Goal: Information Seeking & Learning: Learn about a topic

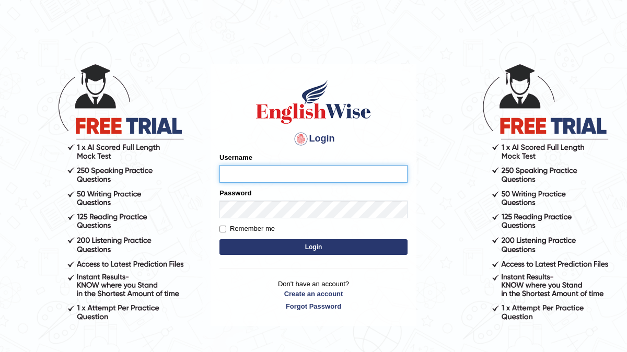
type input "[PERSON_NAME]"
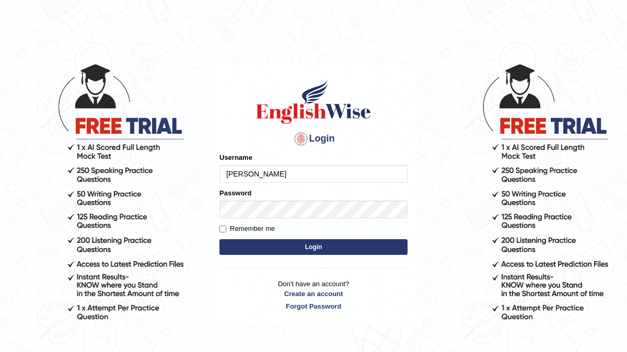
click at [219, 239] on button "Login" at bounding box center [313, 247] width 188 height 16
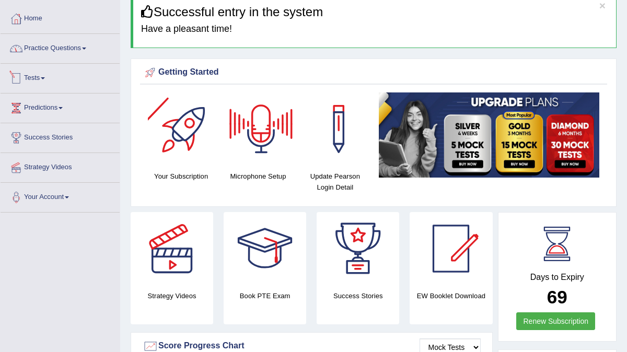
scroll to position [48, 0]
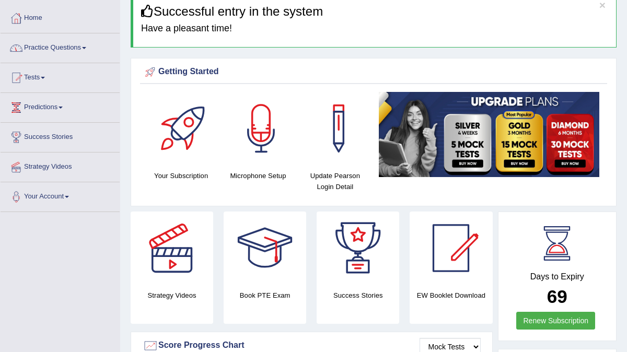
click at [92, 48] on link "Practice Questions" at bounding box center [60, 46] width 119 height 26
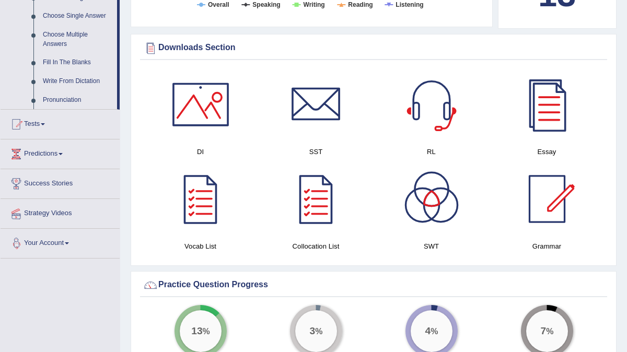
scroll to position [551, 0]
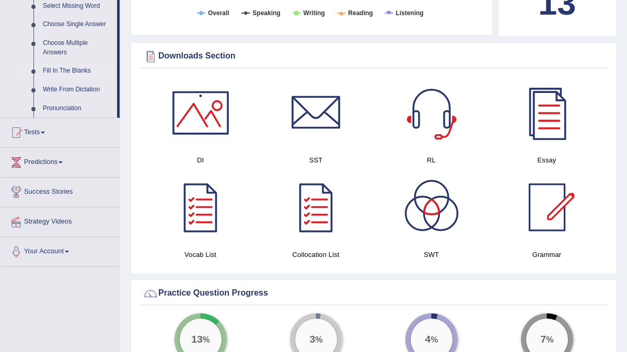
click at [84, 79] on link "Fill In The Blanks" at bounding box center [77, 71] width 79 height 19
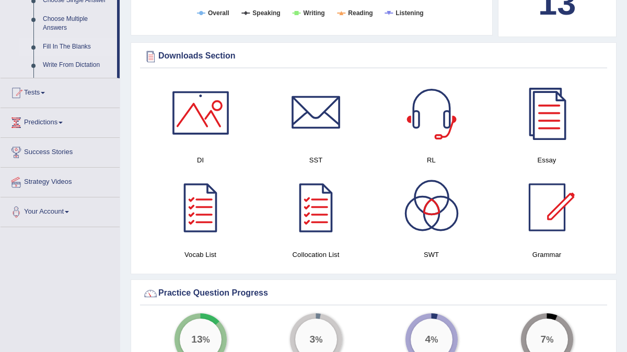
scroll to position [272, 0]
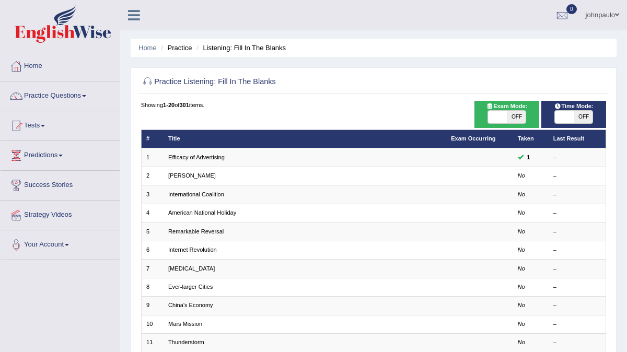
click at [496, 119] on span at bounding box center [497, 117] width 19 height 13
checkbox input "true"
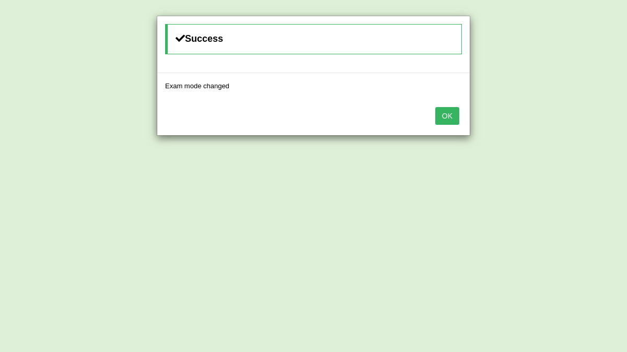
click at [447, 117] on button "OK" at bounding box center [447, 116] width 24 height 18
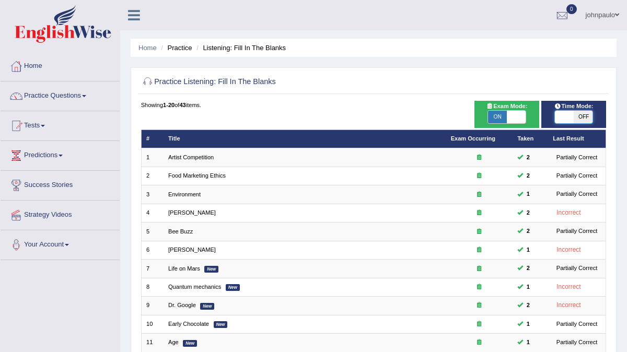
click at [565, 118] on span at bounding box center [564, 117] width 19 height 13
checkbox input "true"
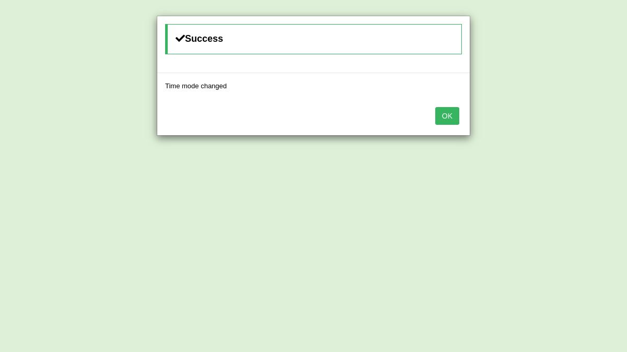
click at [449, 116] on button "OK" at bounding box center [447, 116] width 24 height 18
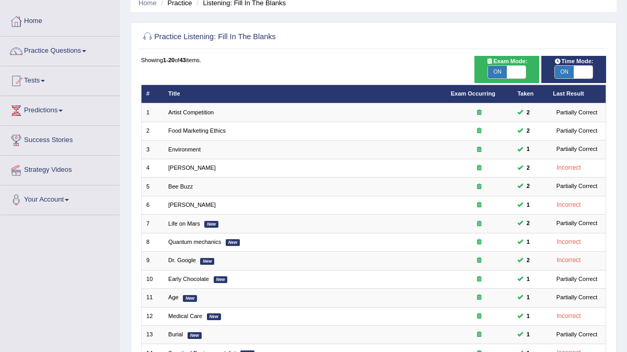
scroll to position [46, 0]
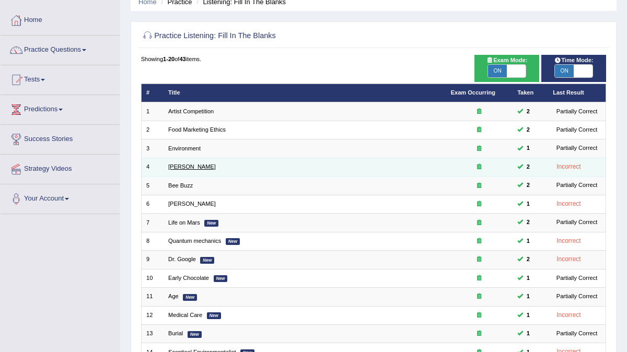
click at [171, 166] on link "Curie" at bounding box center [192, 166] width 48 height 6
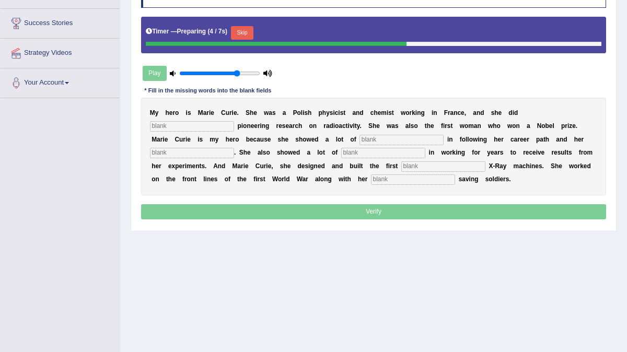
scroll to position [163, 0]
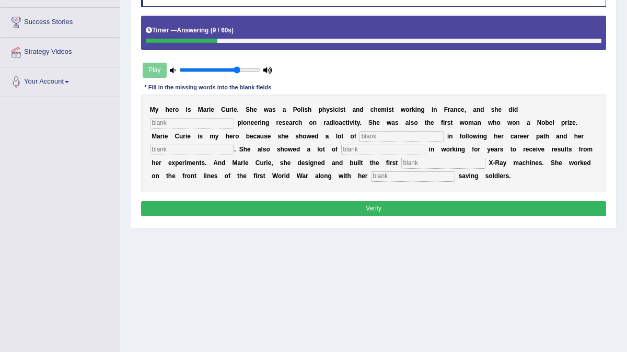
click at [234, 118] on input "text" at bounding box center [192, 123] width 84 height 10
type input "conducted"
click at [359, 138] on input "text" at bounding box center [401, 136] width 84 height 10
type input "determanation"
click at [401, 164] on input "text" at bounding box center [443, 163] width 84 height 10
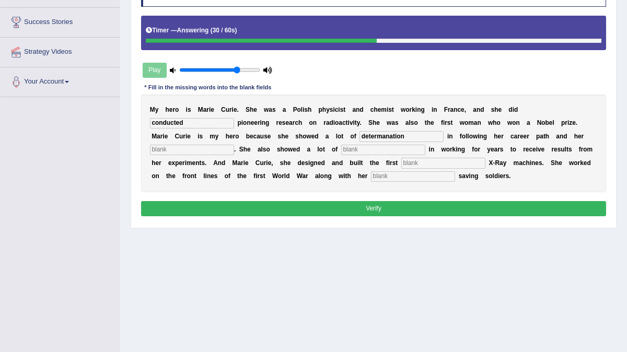
click at [341, 151] on input "text" at bounding box center [383, 150] width 84 height 10
type input "oocupations"
click at [306, 209] on button "Verify" at bounding box center [373, 208] width 465 height 15
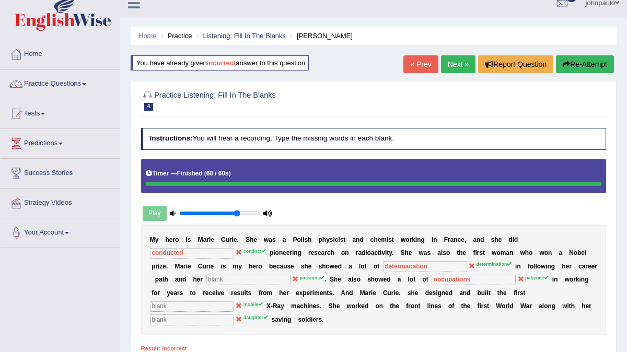
scroll to position [0, 0]
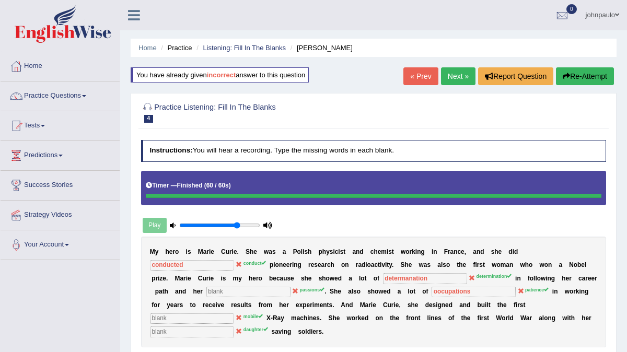
click at [457, 76] on link "Next »" at bounding box center [458, 76] width 34 height 18
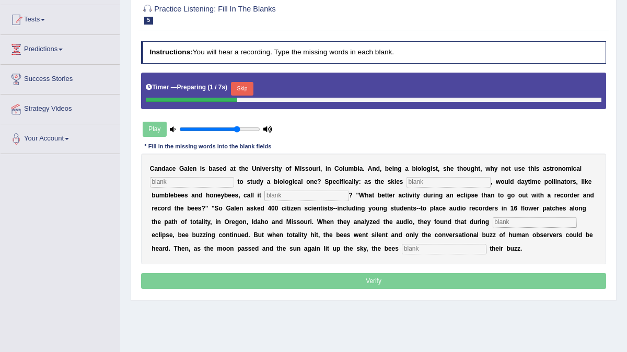
scroll to position [107, 0]
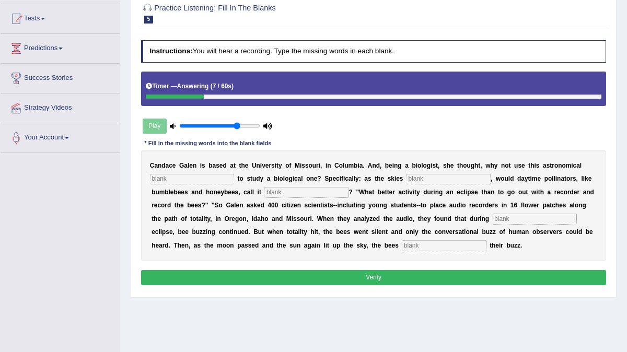
click at [195, 184] on input "text" at bounding box center [192, 179] width 84 height 10
type input "phenomenon"
click at [406, 184] on input "text" at bounding box center [448, 179] width 84 height 10
type input "darkened"
click at [292, 197] on input "text" at bounding box center [306, 192] width 84 height 10
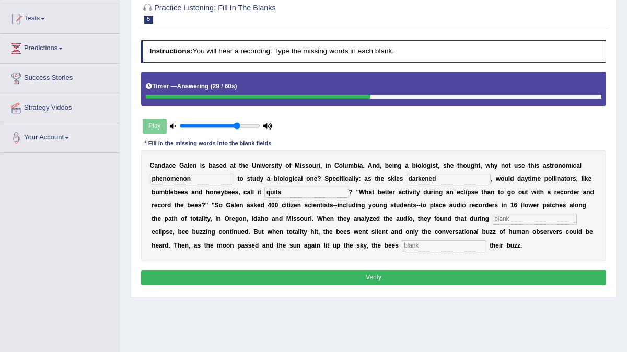
type input "quits"
click at [498, 224] on input "text" at bounding box center [534, 219] width 84 height 10
type input "partials"
click at [409, 251] on input "text" at bounding box center [444, 245] width 84 height 10
type input "regained"
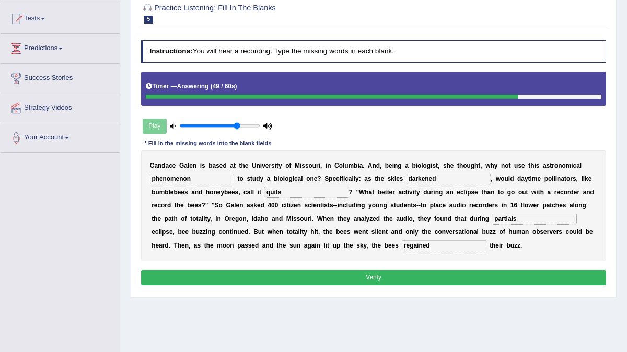
click at [440, 285] on button "Verify" at bounding box center [373, 277] width 465 height 15
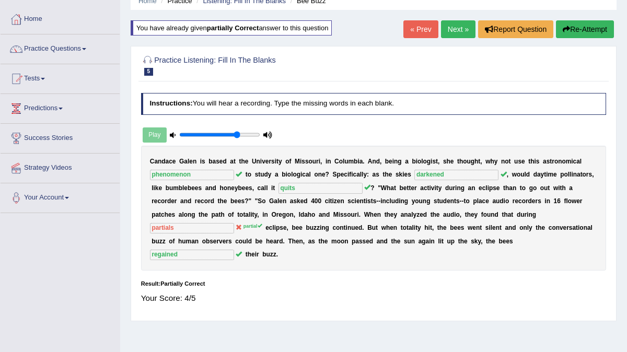
scroll to position [39, 0]
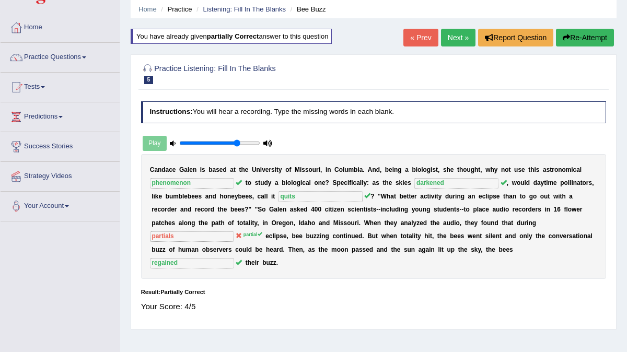
click at [455, 37] on link "Next »" at bounding box center [458, 38] width 34 height 18
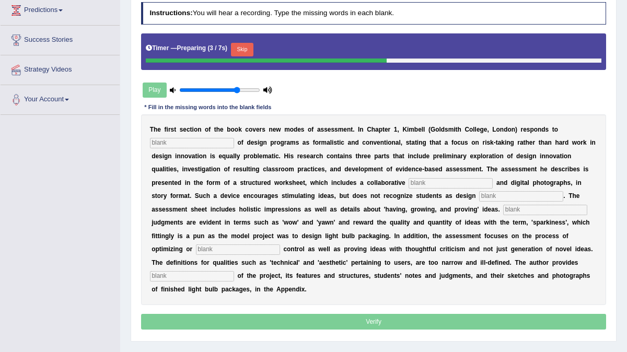
scroll to position [153, 0]
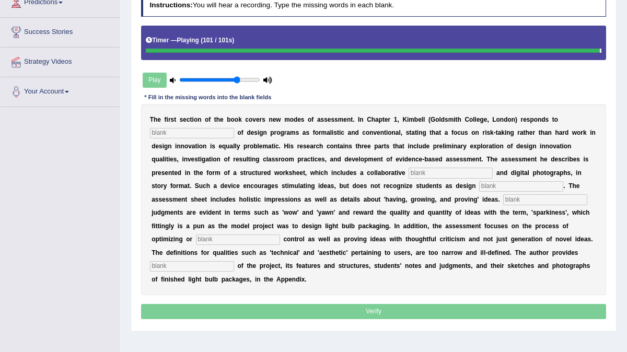
click at [181, 134] on input "text" at bounding box center [192, 133] width 84 height 10
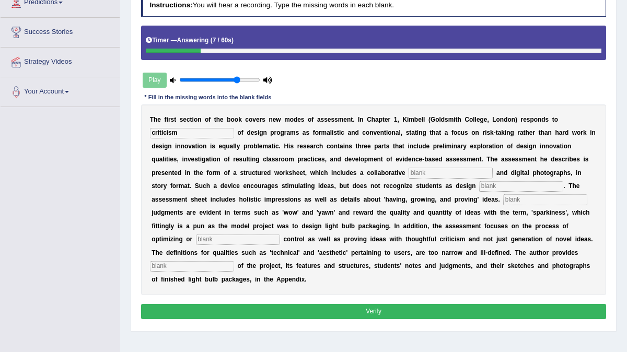
type input "criticism"
click at [423, 173] on input "text" at bounding box center [450, 173] width 84 height 10
type input "element"
click at [479, 185] on input "text" at bounding box center [521, 186] width 84 height 10
type input "innovators"
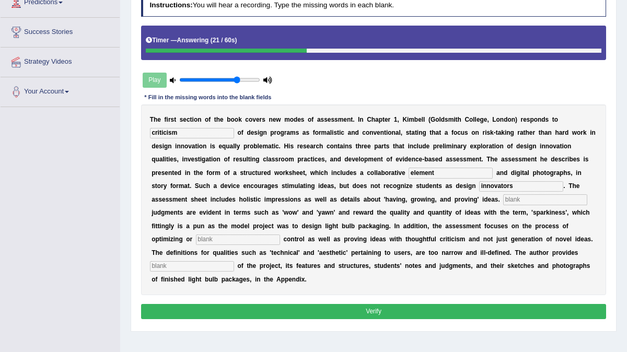
click at [503, 202] on input "text" at bounding box center [545, 199] width 84 height 10
type input "collocotials"
click at [196, 237] on input "text" at bounding box center [238, 239] width 84 height 10
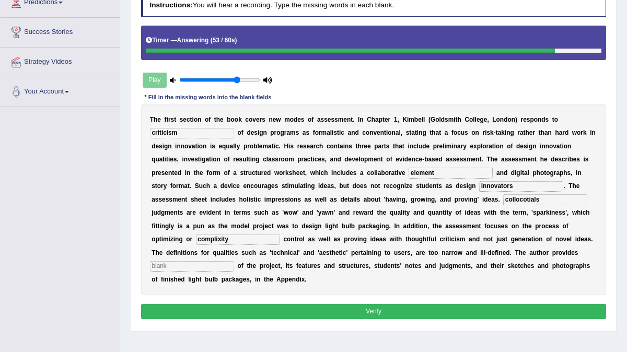
type input "complixity"
click at [234, 261] on input "text" at bounding box center [192, 266] width 84 height 10
type input "examples"
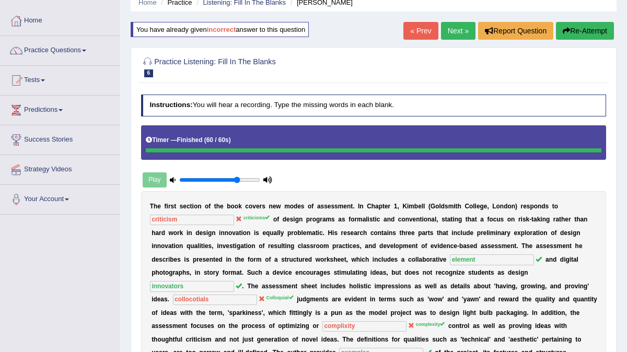
scroll to position [41, 0]
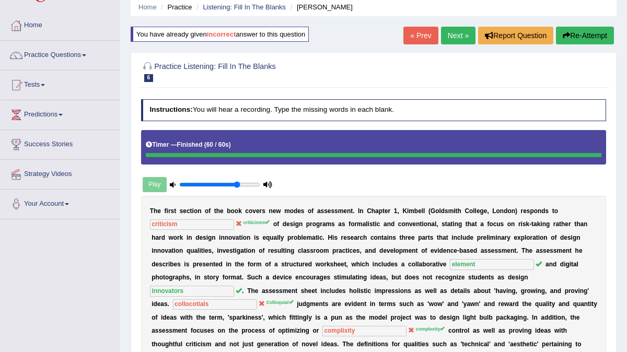
click at [459, 36] on link "Next »" at bounding box center [458, 36] width 34 height 18
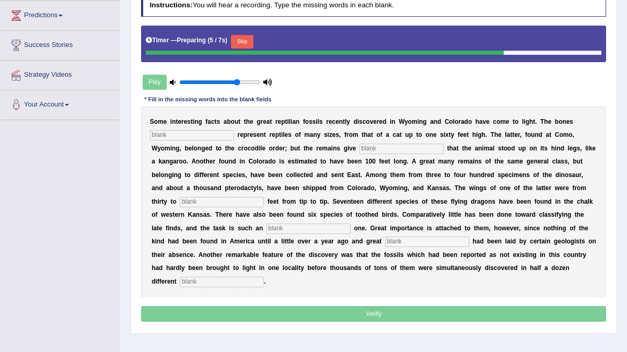
scroll to position [142, 0]
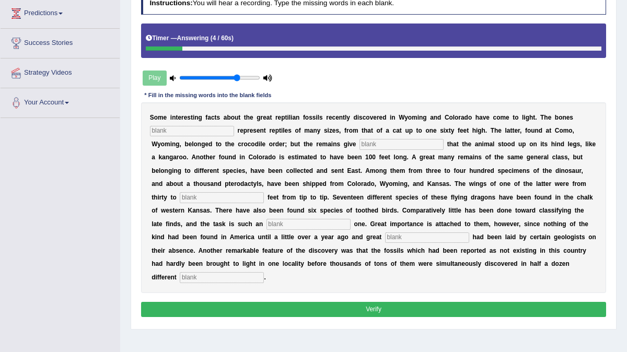
click at [172, 132] on input "text" at bounding box center [192, 131] width 84 height 10
type input "found"
click at [359, 145] on input "text" at bounding box center [401, 144] width 84 height 10
type input "evidence"
click at [180, 200] on input "text" at bounding box center [222, 197] width 84 height 10
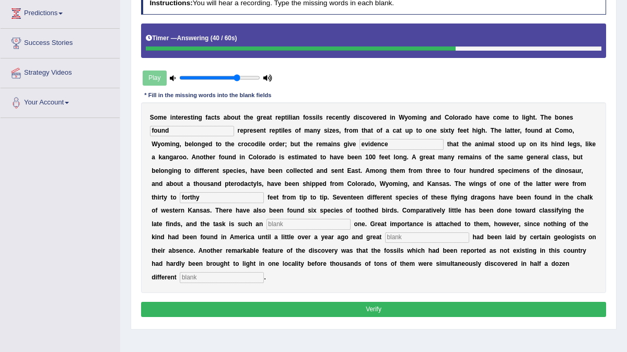
type input "forthy"
click at [266, 226] on input "text" at bounding box center [308, 224] width 84 height 10
type input "normise"
click at [385, 236] on input "text" at bounding box center [427, 237] width 84 height 10
type input "stress"
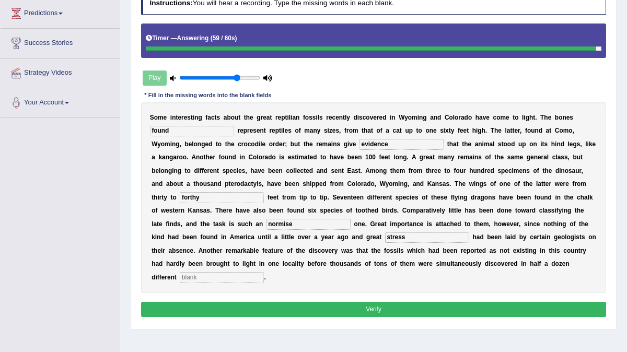
click at [201, 278] on input "text" at bounding box center [222, 277] width 84 height 10
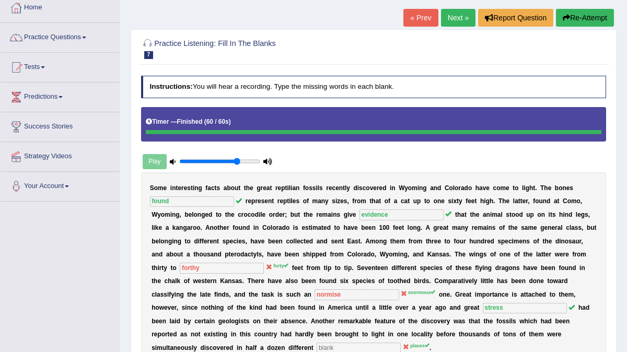
scroll to position [57, 0]
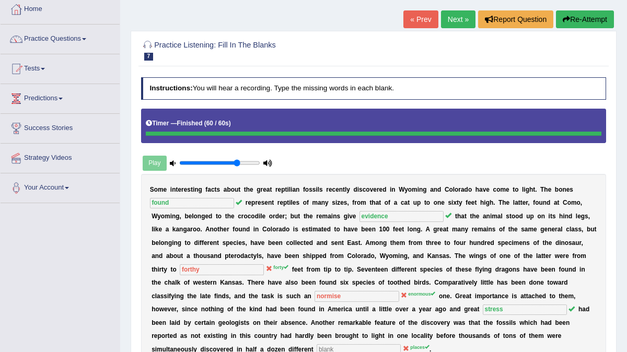
click at [457, 19] on link "Next »" at bounding box center [458, 19] width 34 height 18
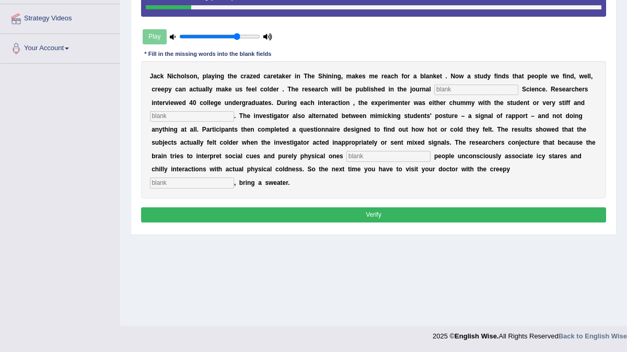
click at [452, 95] on input "text" at bounding box center [476, 90] width 84 height 10
type input "phycological"
click at [190, 122] on input "text" at bounding box center [192, 116] width 84 height 10
type input "professional"
click at [370, 161] on input "text" at bounding box center [388, 156] width 84 height 10
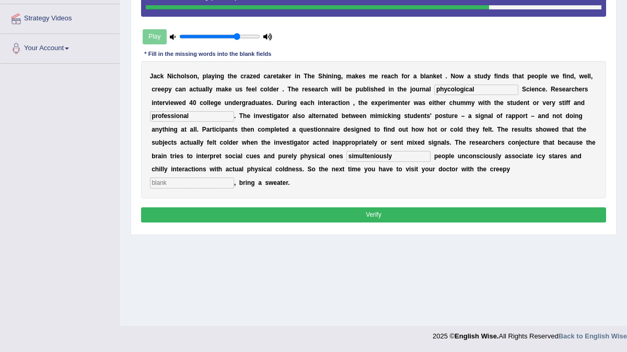
type input "simulteniously"
click at [234, 188] on input "text" at bounding box center [192, 183] width 84 height 10
type input "receptionist"
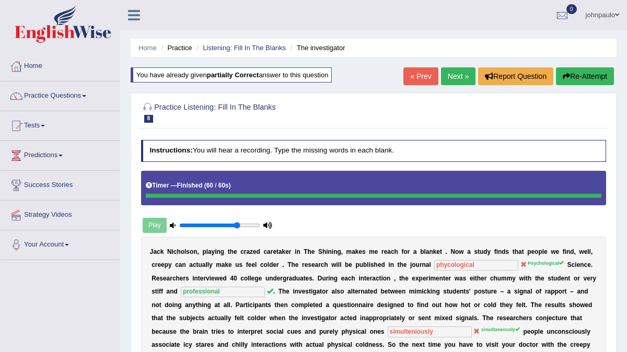
click at [447, 78] on link "Next »" at bounding box center [458, 76] width 34 height 18
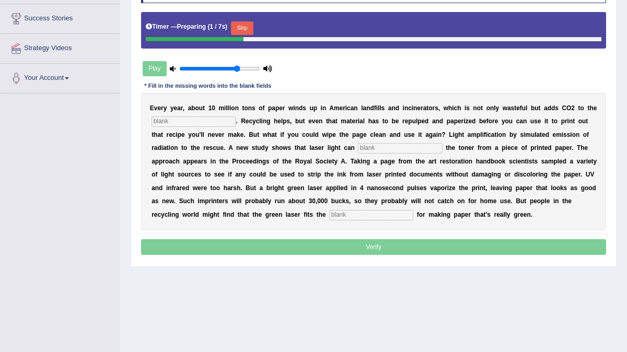
scroll to position [166, 0]
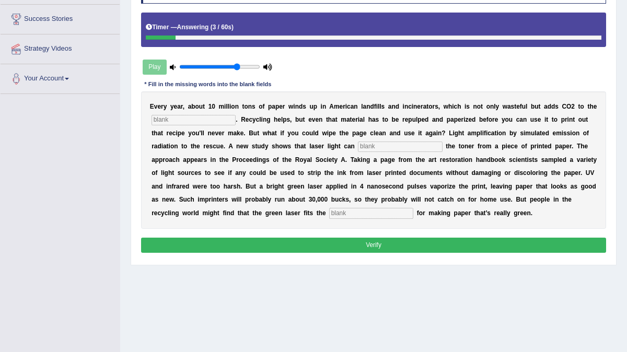
click at [187, 117] on input "text" at bounding box center [193, 120] width 84 height 10
type input "atmosphare"
click at [379, 147] on input "text" at bounding box center [400, 146] width 84 height 10
type input "erase"
click at [339, 216] on input "text" at bounding box center [371, 213] width 84 height 10
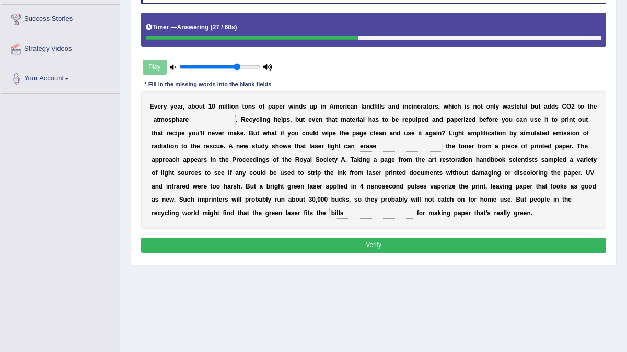
type input "bills"
click at [363, 245] on button "Verify" at bounding box center [373, 245] width 465 height 15
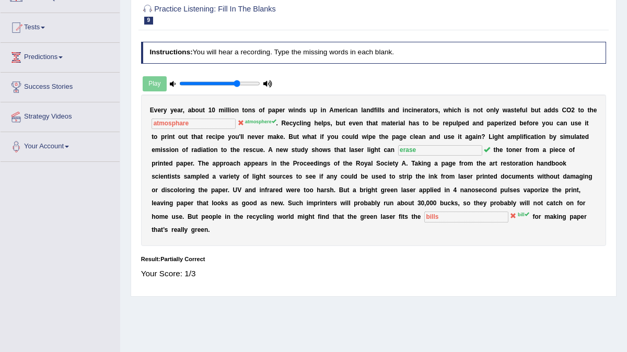
scroll to position [0, 0]
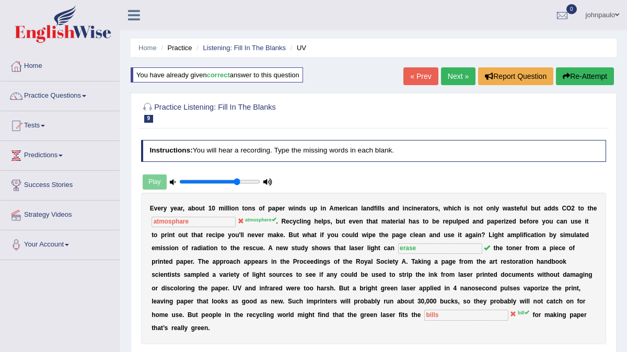
click at [456, 74] on link "Next »" at bounding box center [458, 76] width 34 height 18
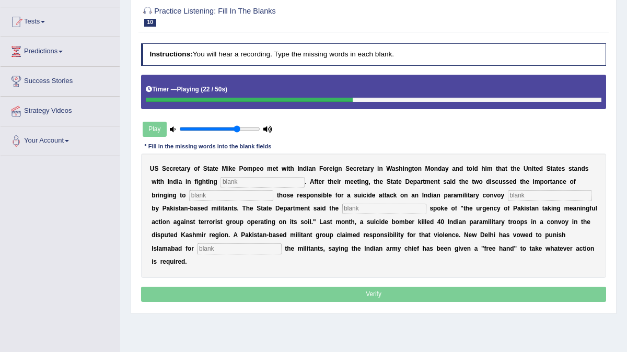
scroll to position [101, 0]
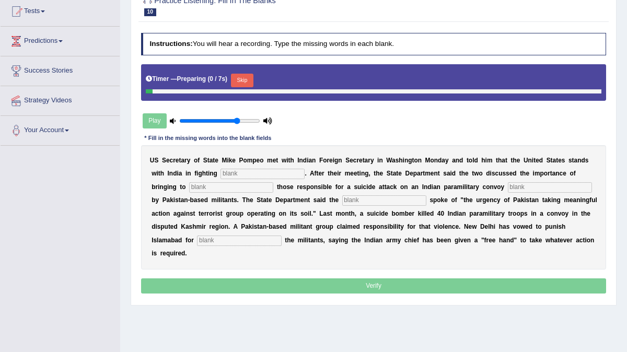
scroll to position [101, 0]
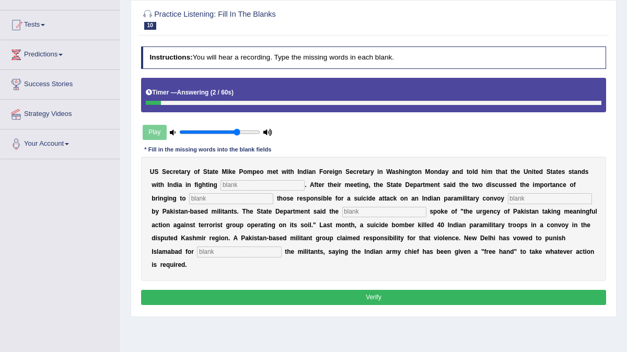
click at [237, 191] on input "text" at bounding box center [262, 185] width 84 height 10
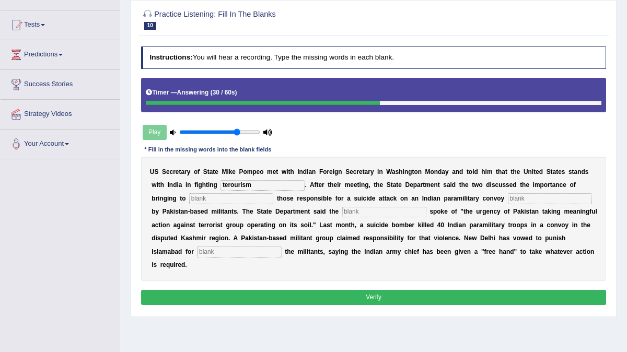
type input "terourism"
click at [508, 204] on input "text" at bounding box center [550, 198] width 84 height 10
type input "j"
click at [193, 204] on input "text" at bounding box center [231, 198] width 84 height 10
type input "justice"
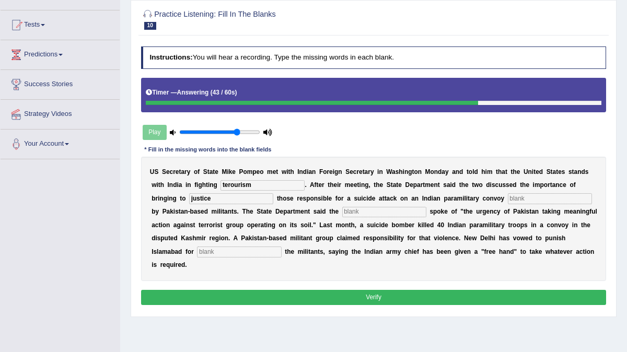
click at [508, 204] on input "text" at bounding box center [550, 198] width 84 height 10
type input "claim"
click at [342, 217] on input "text" at bounding box center [384, 212] width 84 height 10
type input "diplomat"
click at [197, 257] on input "text" at bounding box center [239, 251] width 84 height 10
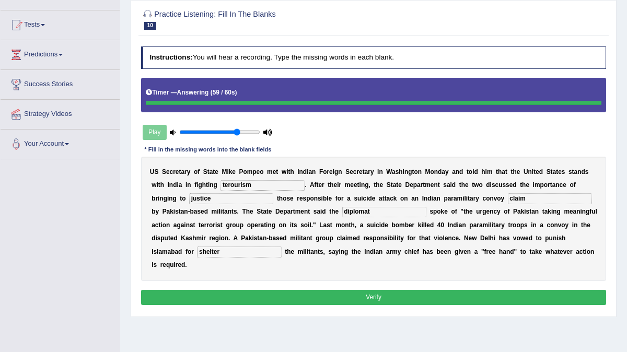
type input "shelter"
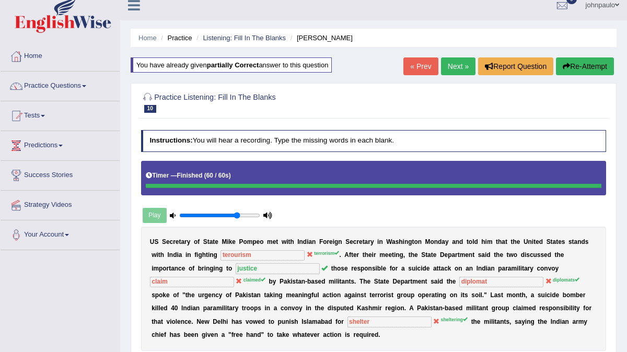
scroll to position [3, 0]
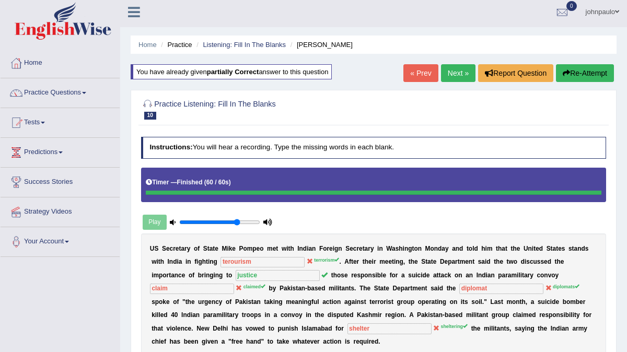
click at [458, 74] on link "Next »" at bounding box center [458, 73] width 34 height 18
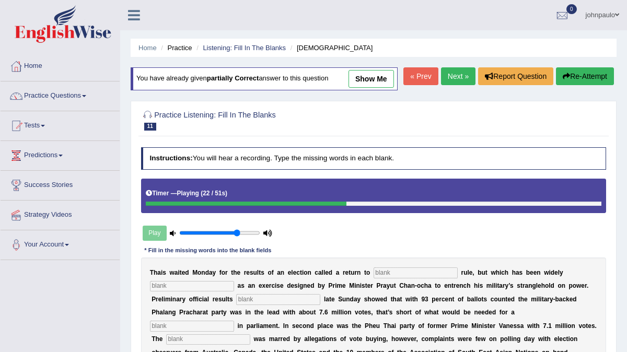
click at [586, 85] on button "Re-Attempt" at bounding box center [585, 76] width 58 height 18
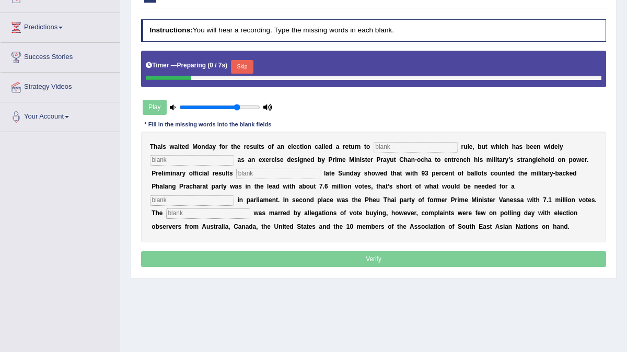
scroll to position [133, 0]
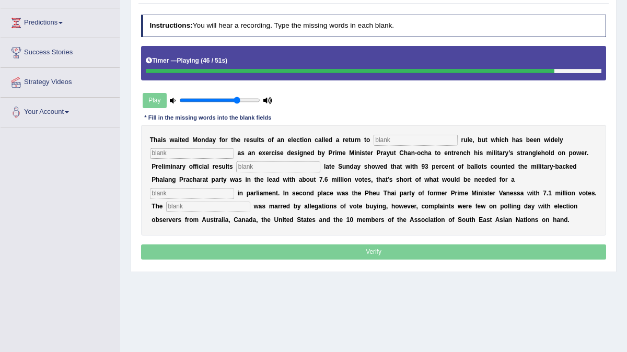
click at [384, 145] on input "text" at bounding box center [415, 140] width 84 height 10
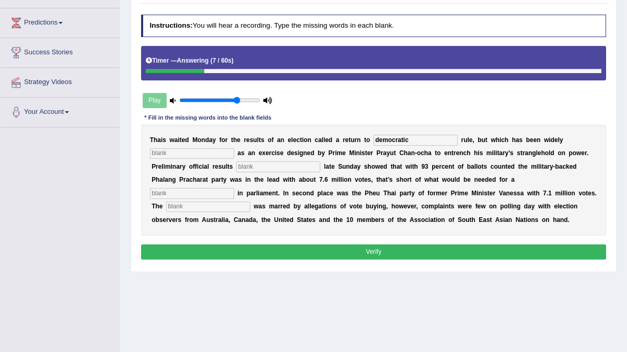
type input "democratic"
click at [167, 159] on input "text" at bounding box center [192, 153] width 84 height 10
type input "criticise"
click at [248, 172] on input "text" at bounding box center [278, 166] width 84 height 10
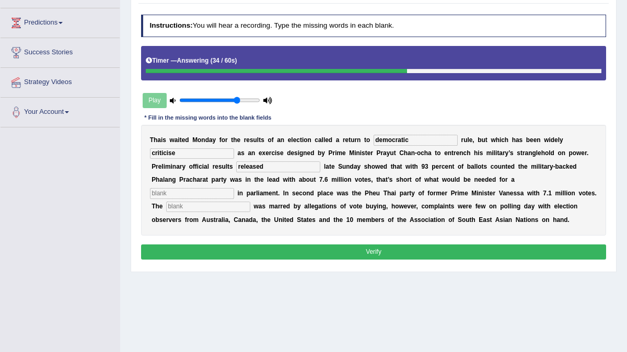
type input "released"
click at [234, 198] on input "text" at bounding box center [192, 193] width 84 height 10
type input "majorities"
click at [539, 219] on div "T h a i s w a i t e d M o n d a y f o r t h e r e s u l t s o f a n e l e c t i…" at bounding box center [373, 180] width 465 height 111
click at [250, 212] on input "text" at bounding box center [208, 207] width 84 height 10
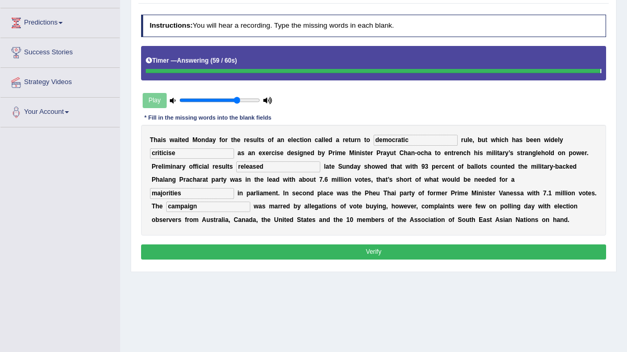
type input "campaign"
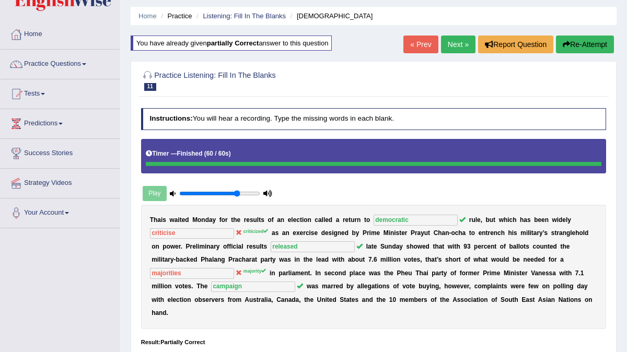
scroll to position [30, 0]
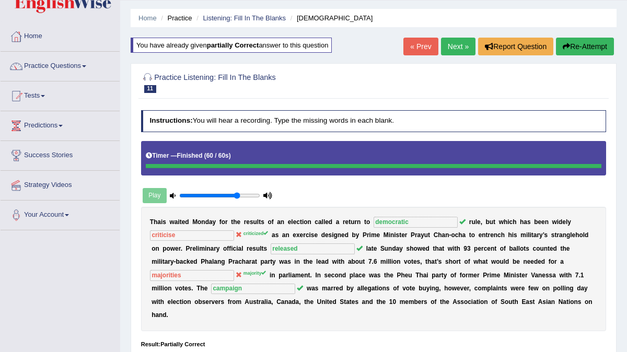
click at [456, 45] on link "Next »" at bounding box center [458, 47] width 34 height 18
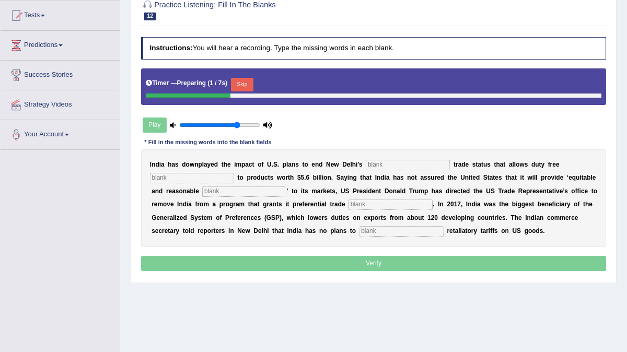
scroll to position [114, 0]
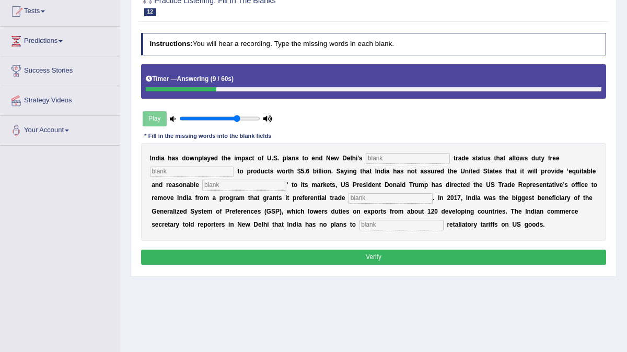
click at [374, 163] on input "text" at bounding box center [407, 158] width 84 height 10
type input "preferences"
click at [163, 177] on input "text" at bounding box center [192, 172] width 84 height 10
type input "access"
click at [211, 190] on input "text" at bounding box center [244, 185] width 84 height 10
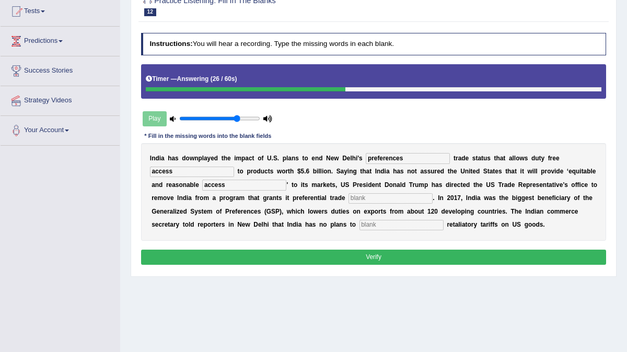
type input "access"
click at [365, 204] on input "text" at bounding box center [390, 198] width 84 height 10
type input "treatment"
click at [399, 230] on input "text" at bounding box center [401, 225] width 84 height 10
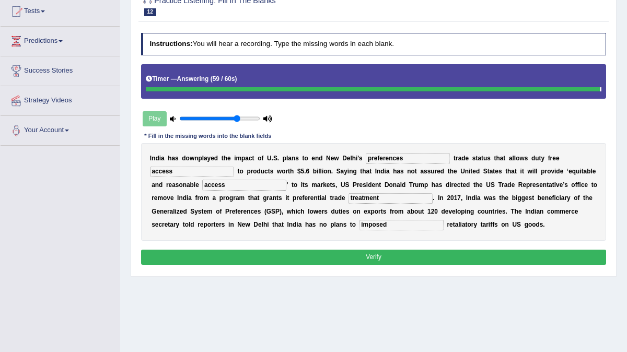
type input "imposed"
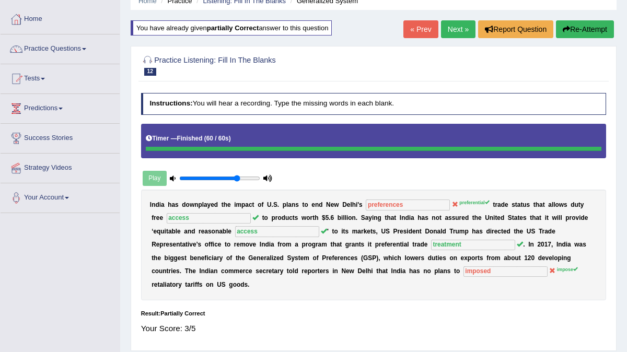
scroll to position [46, 0]
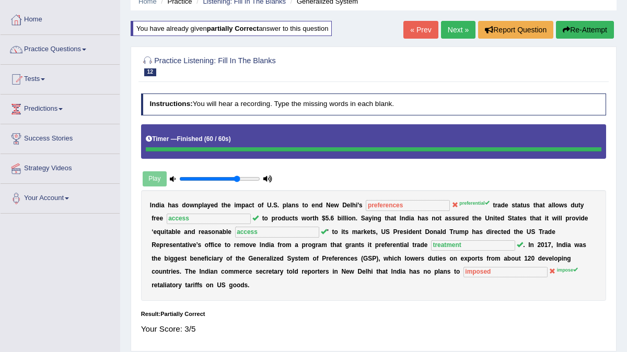
click at [454, 29] on link "Next »" at bounding box center [458, 30] width 34 height 18
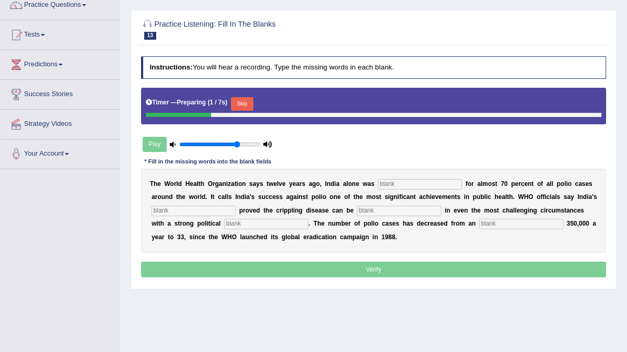
scroll to position [121, 0]
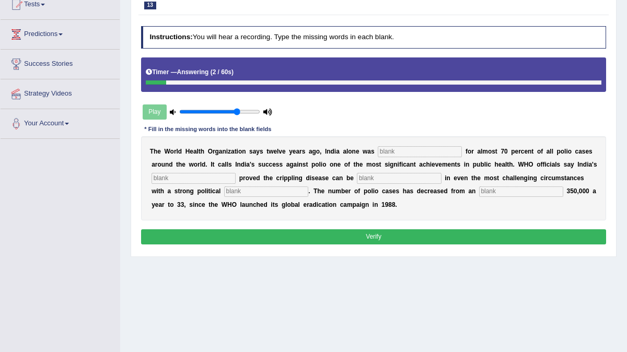
click at [397, 157] on input "text" at bounding box center [420, 151] width 84 height 10
type input "responsible"
click at [190, 183] on input "text" at bounding box center [193, 178] width 84 height 10
type input "accomplishment"
click at [357, 183] on input "text" at bounding box center [399, 178] width 84 height 10
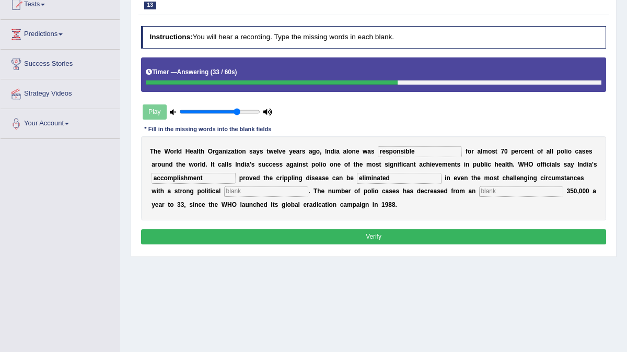
type input "eliminated"
click at [479, 197] on input "text" at bounding box center [521, 191] width 84 height 10
click at [243, 197] on input "text" at bounding box center [266, 191] width 84 height 10
type input "contineous"
click at [479, 197] on input "text" at bounding box center [521, 191] width 84 height 10
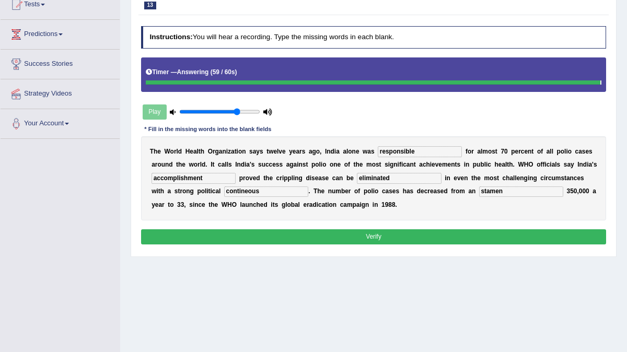
type input "stamen"
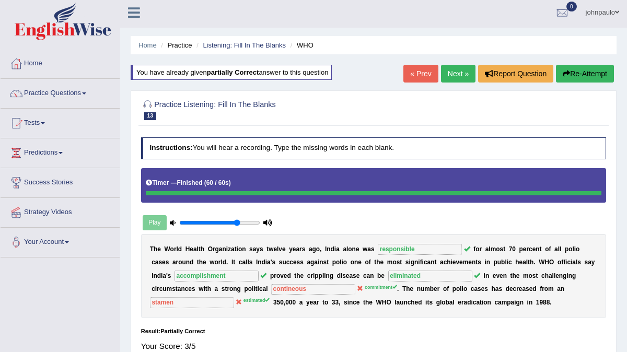
scroll to position [0, 0]
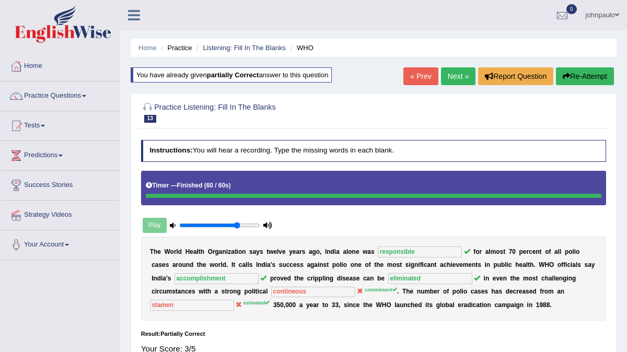
click at [455, 75] on link "Next »" at bounding box center [458, 76] width 34 height 18
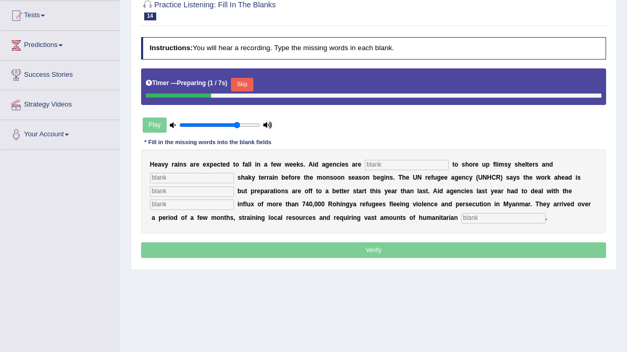
scroll to position [111, 0]
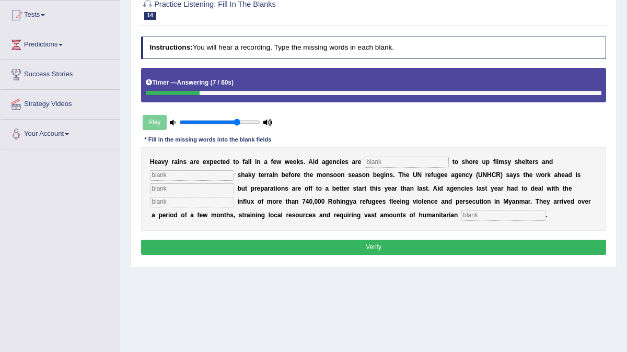
click at [381, 167] on input "text" at bounding box center [406, 162] width 84 height 10
type input "racing"
click at [168, 181] on input "text" at bounding box center [192, 175] width 84 height 10
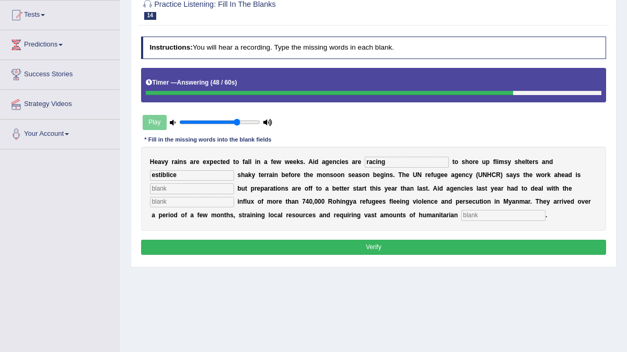
type input "estiblice"
click at [160, 194] on input "text" at bounding box center [192, 188] width 84 height 10
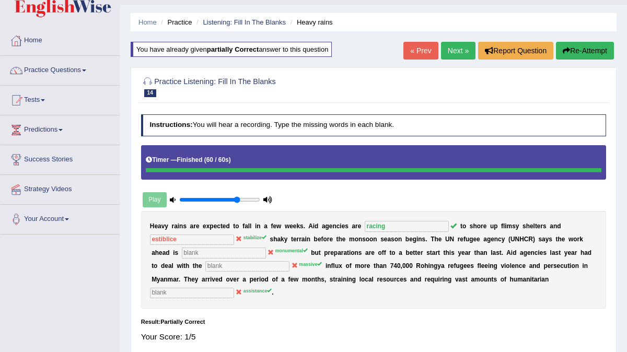
scroll to position [25, 0]
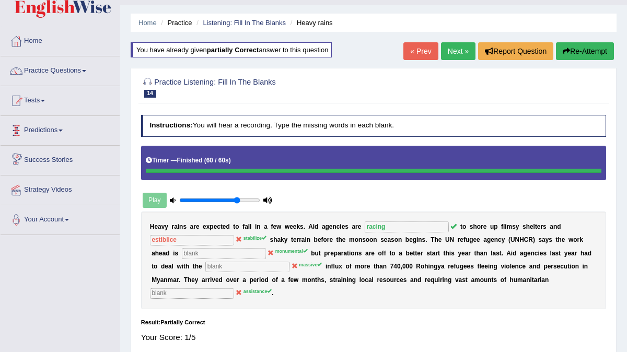
click at [455, 49] on link "Next »" at bounding box center [458, 51] width 34 height 18
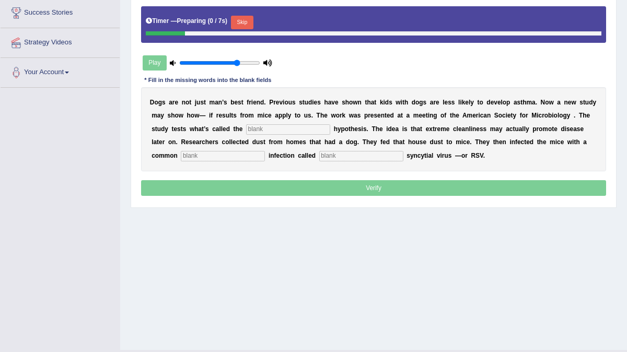
scroll to position [196, 0]
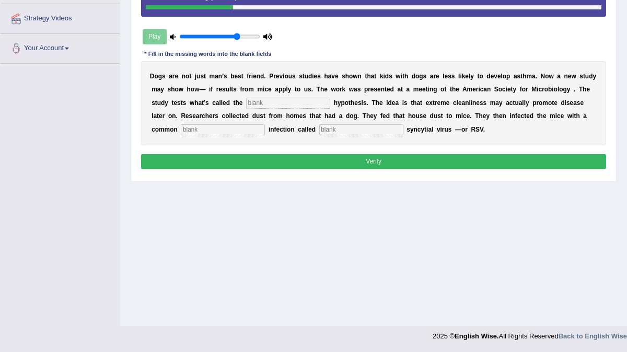
click at [262, 108] on input "text" at bounding box center [288, 103] width 84 height 10
type input "hygene"
click at [216, 135] on input "text" at bounding box center [223, 129] width 84 height 10
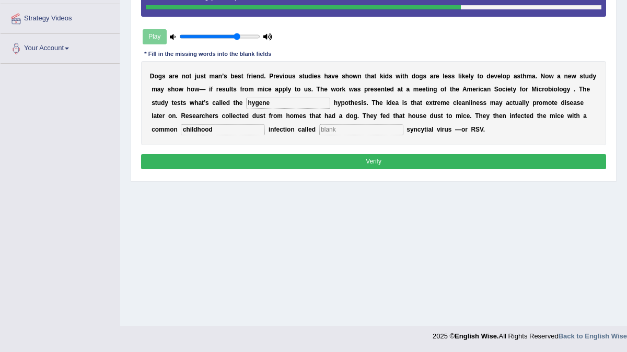
type input "childhood"
click at [319, 135] on input "text" at bounding box center [361, 129] width 84 height 10
type input "mice"
